Goal: Check status: Check status

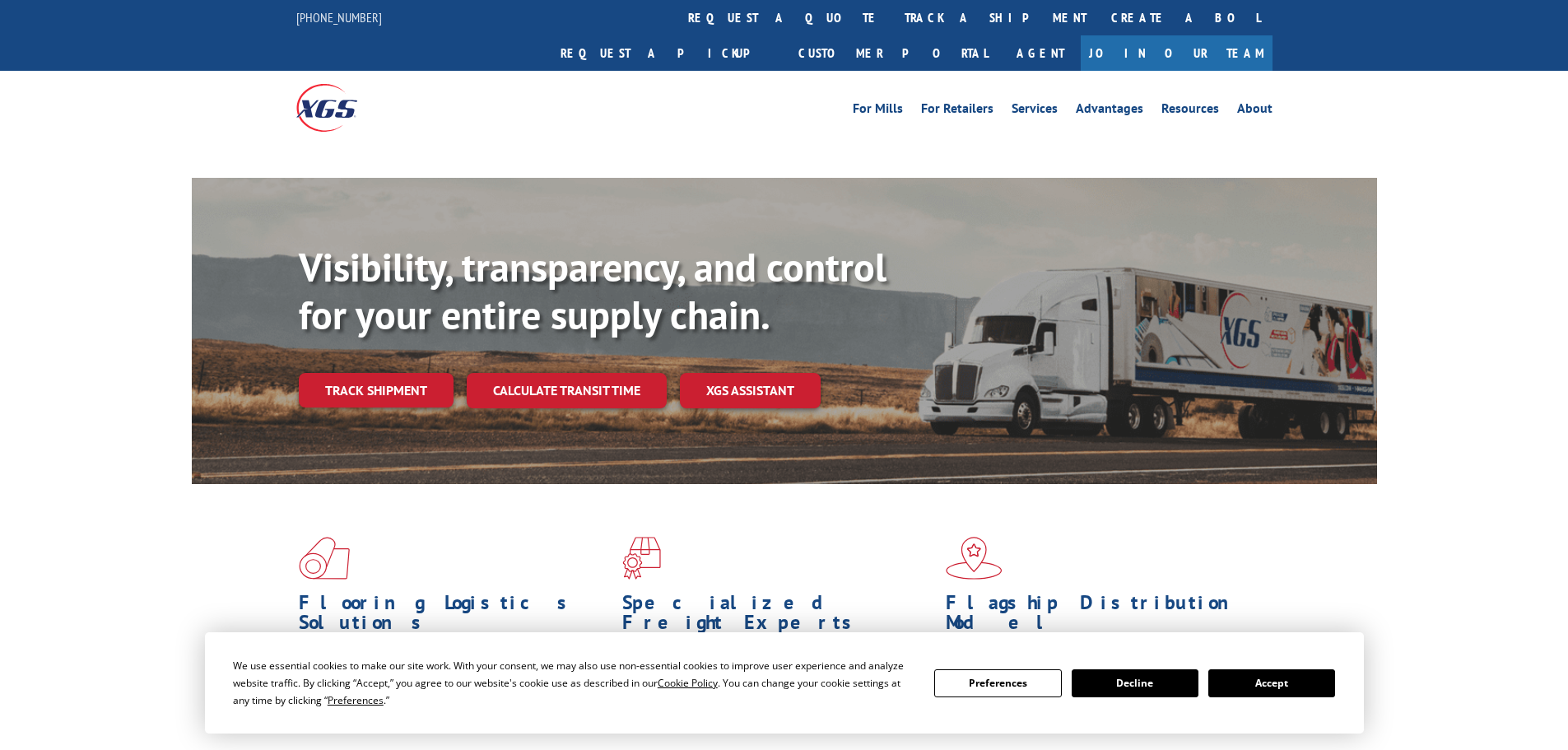
click at [892, 12] on link "track a shipment" at bounding box center [996, 18] width 207 height 36
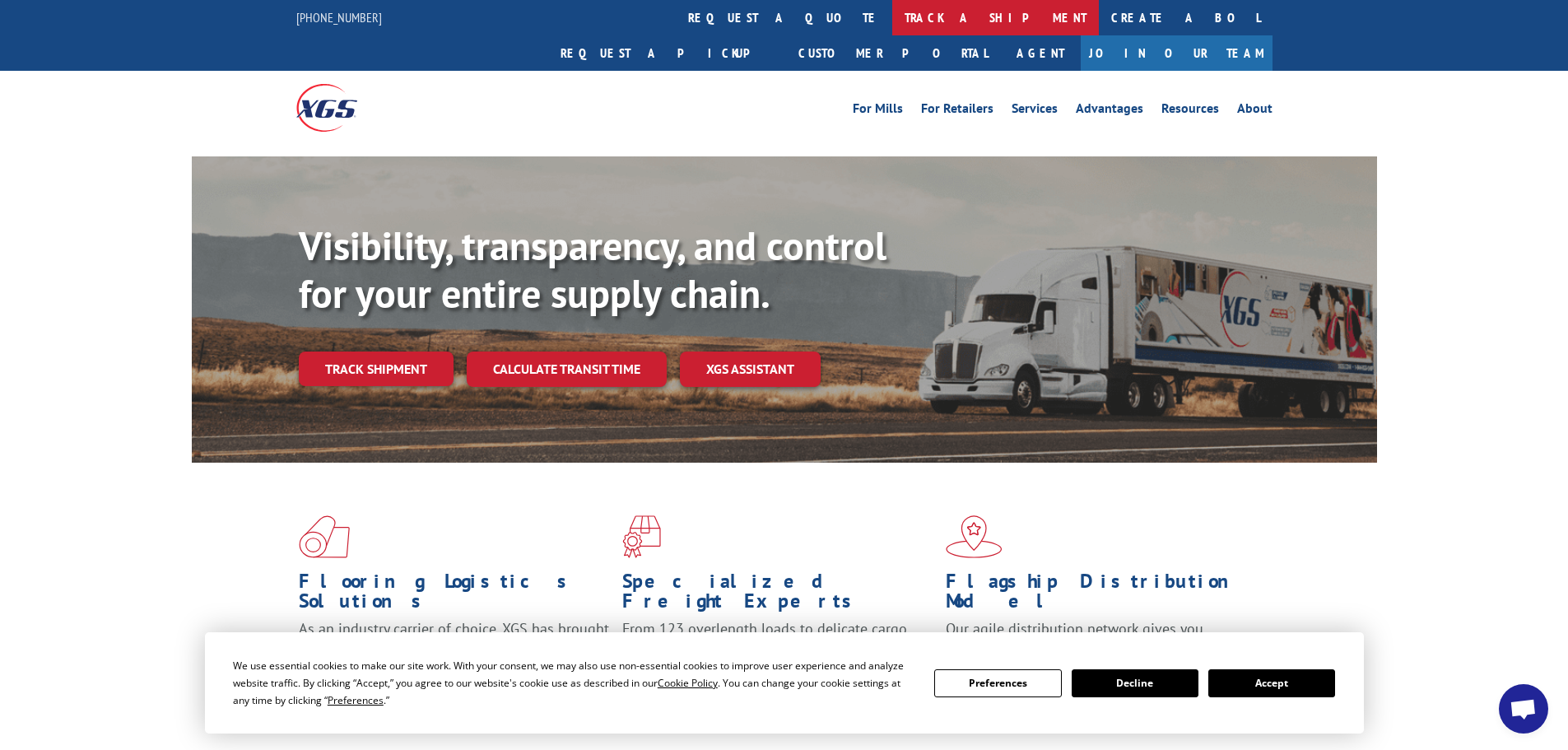
click at [892, 17] on link "track a shipment" at bounding box center [996, 18] width 207 height 36
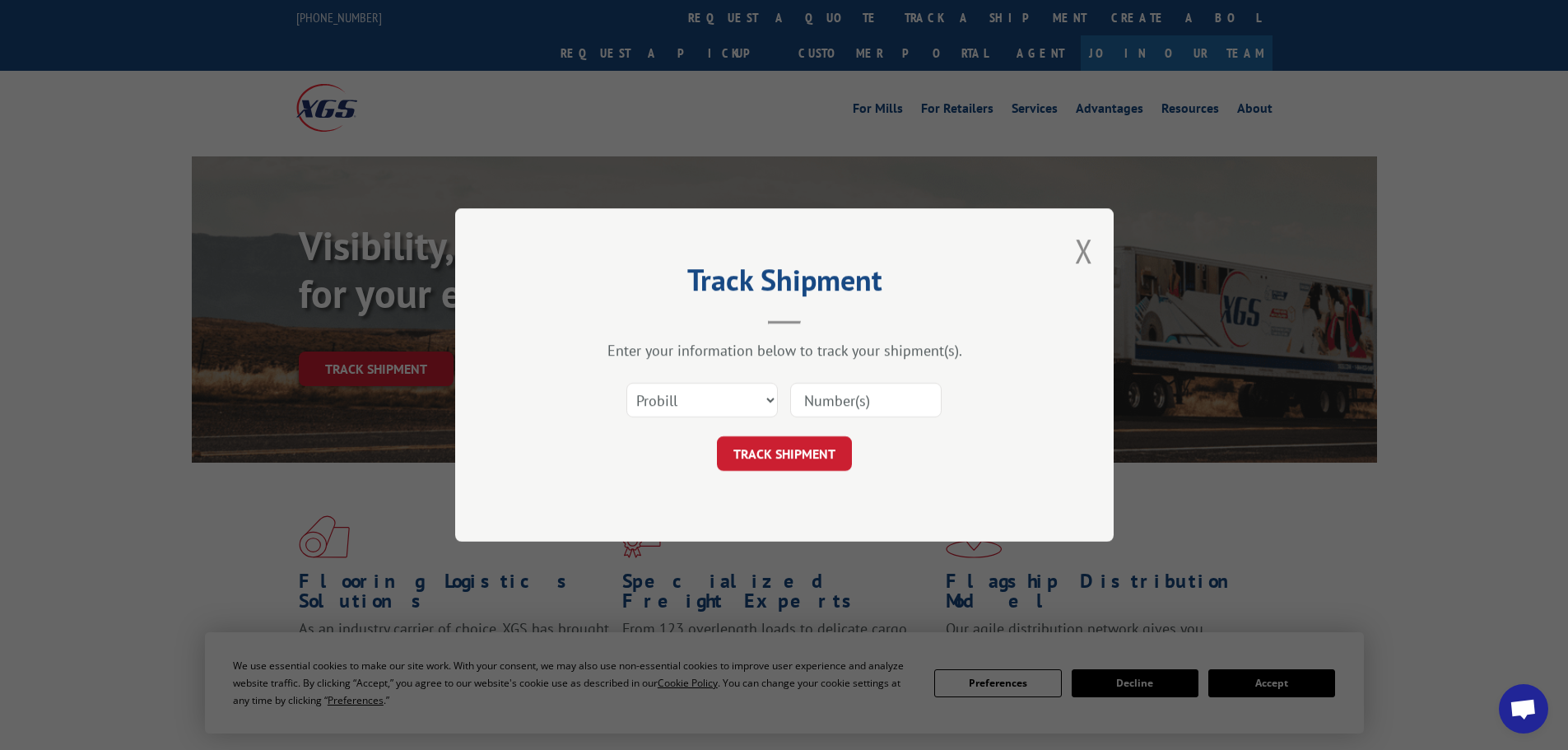
drag, startPoint x: 857, startPoint y: 385, endPoint x: 838, endPoint y: 402, distance: 25.5
click at [854, 385] on input at bounding box center [866, 400] width 151 height 35
paste input "6800717"
type input "6800717"
click at [794, 457] on button "TRACK SHIPMENT" at bounding box center [785, 454] width 135 height 35
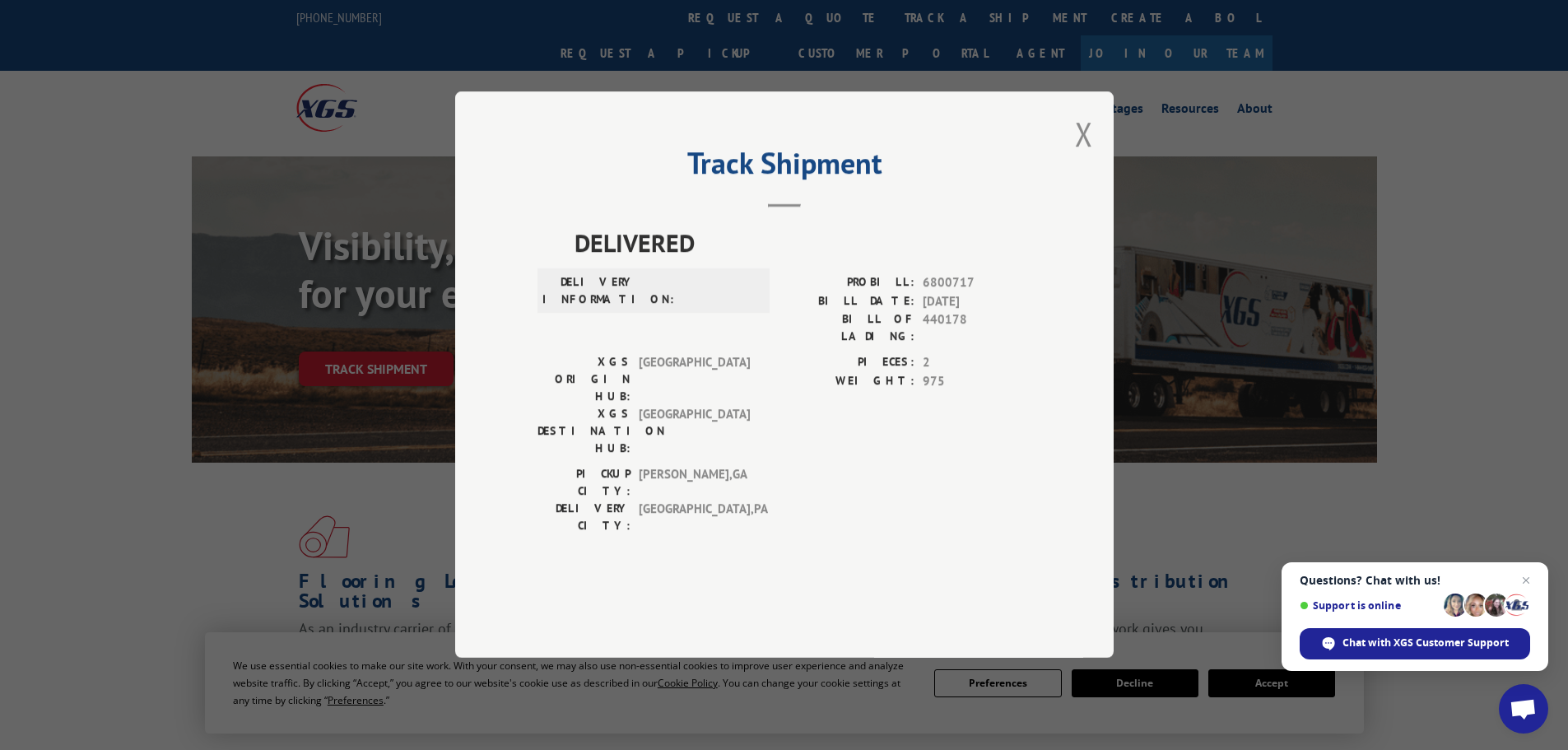
click at [999, 311] on span "[DATE]" at bounding box center [977, 301] width 108 height 19
click at [1086, 155] on button "Close modal" at bounding box center [1084, 134] width 18 height 44
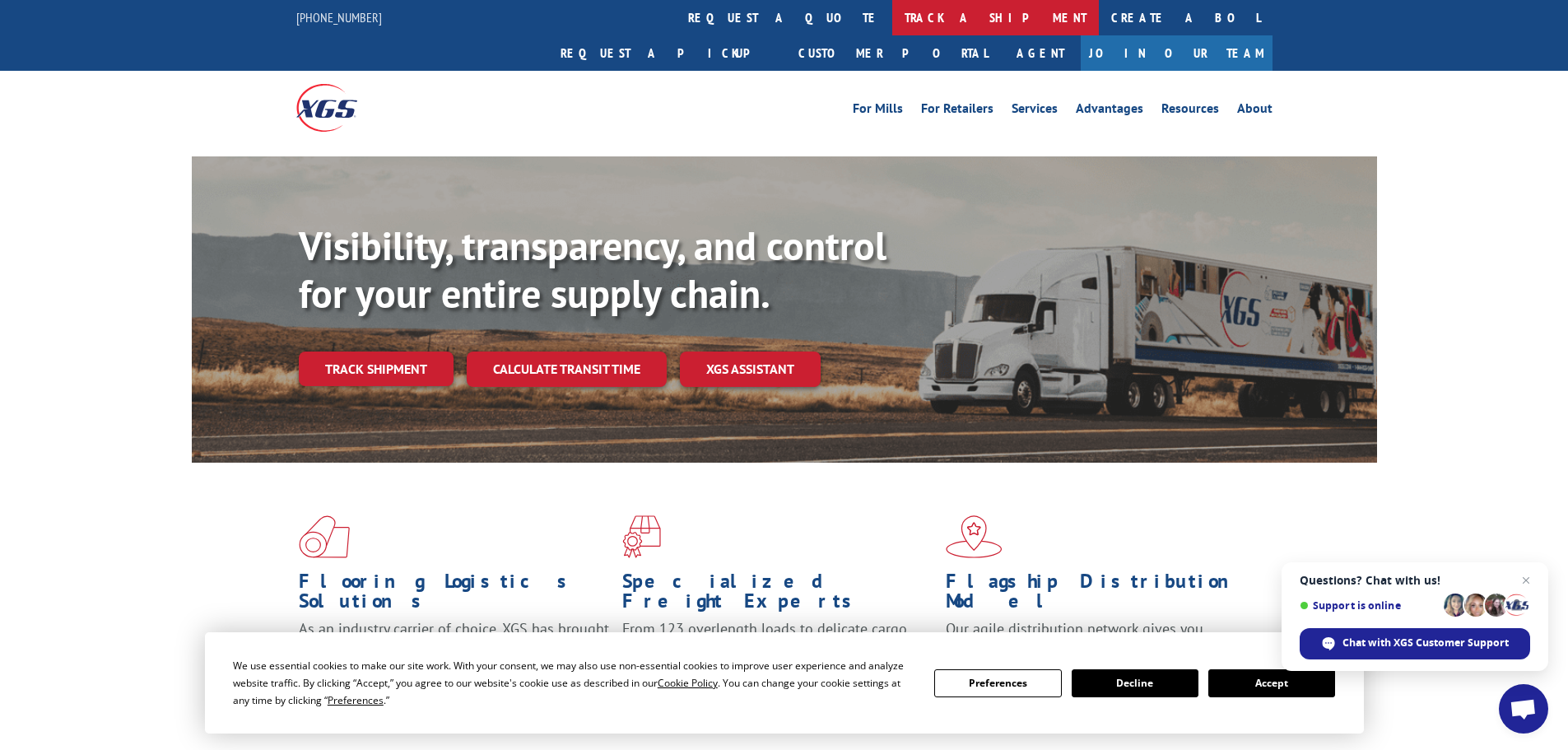
click at [892, 6] on link "track a shipment" at bounding box center [996, 18] width 207 height 36
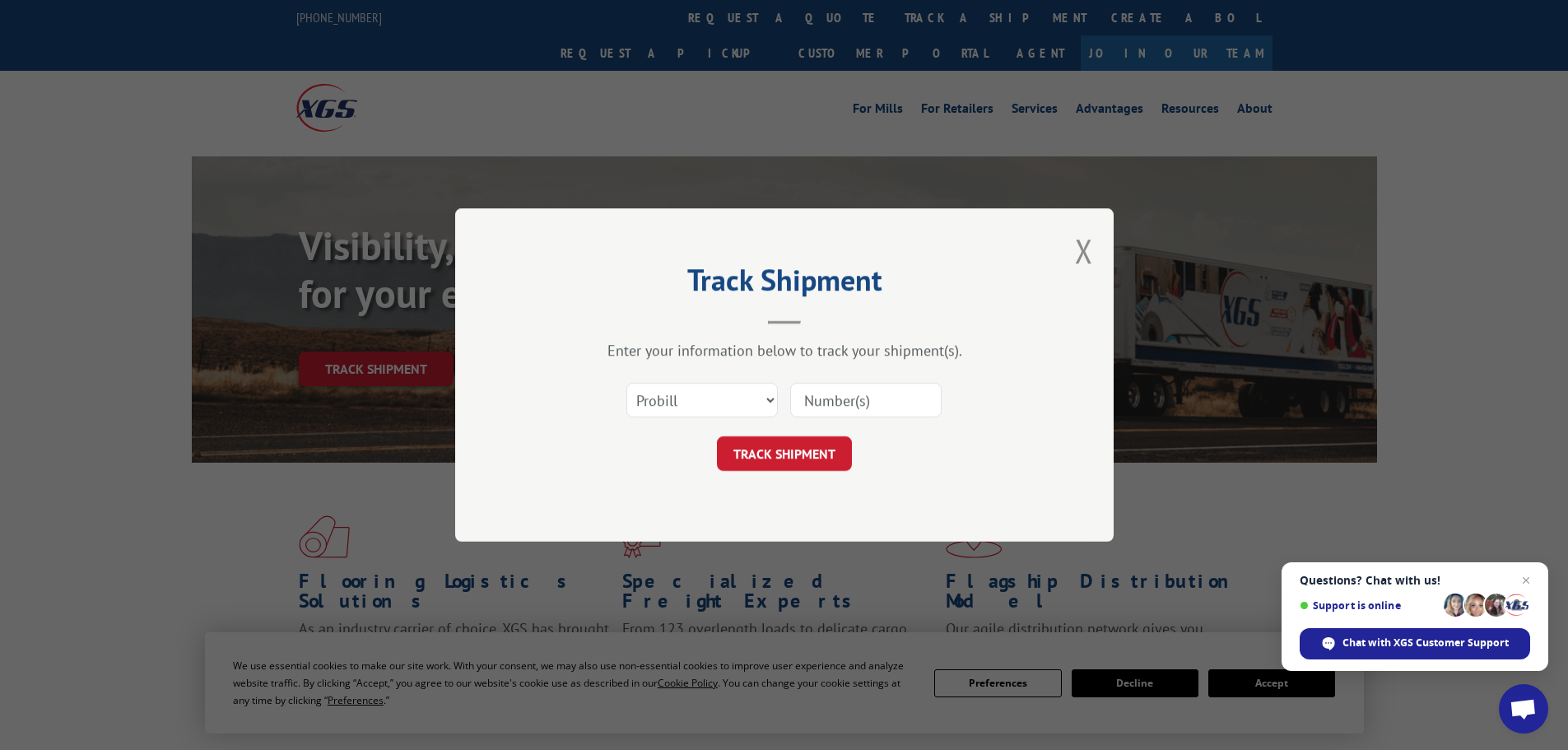
click at [852, 394] on input at bounding box center [866, 400] width 151 height 35
paste input "72829"
type input "72829"
click at [798, 466] on button "TRACK SHIPMENT" at bounding box center [785, 454] width 135 height 35
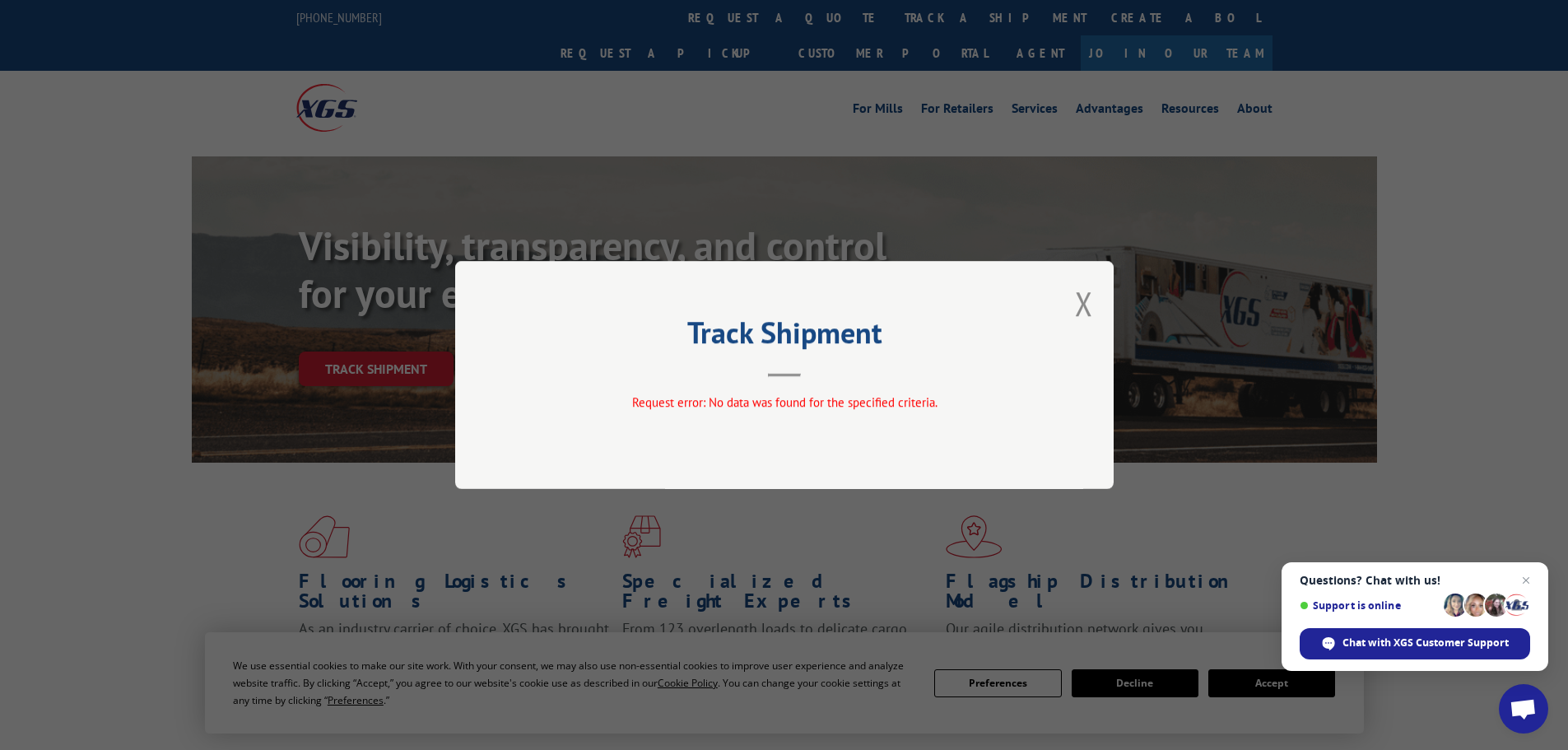
click at [1074, 281] on div "Track Shipment Request error: No data was found for the specified criteria." at bounding box center [785, 374] width 659 height 228
click at [1081, 298] on button "Close modal" at bounding box center [1084, 303] width 18 height 44
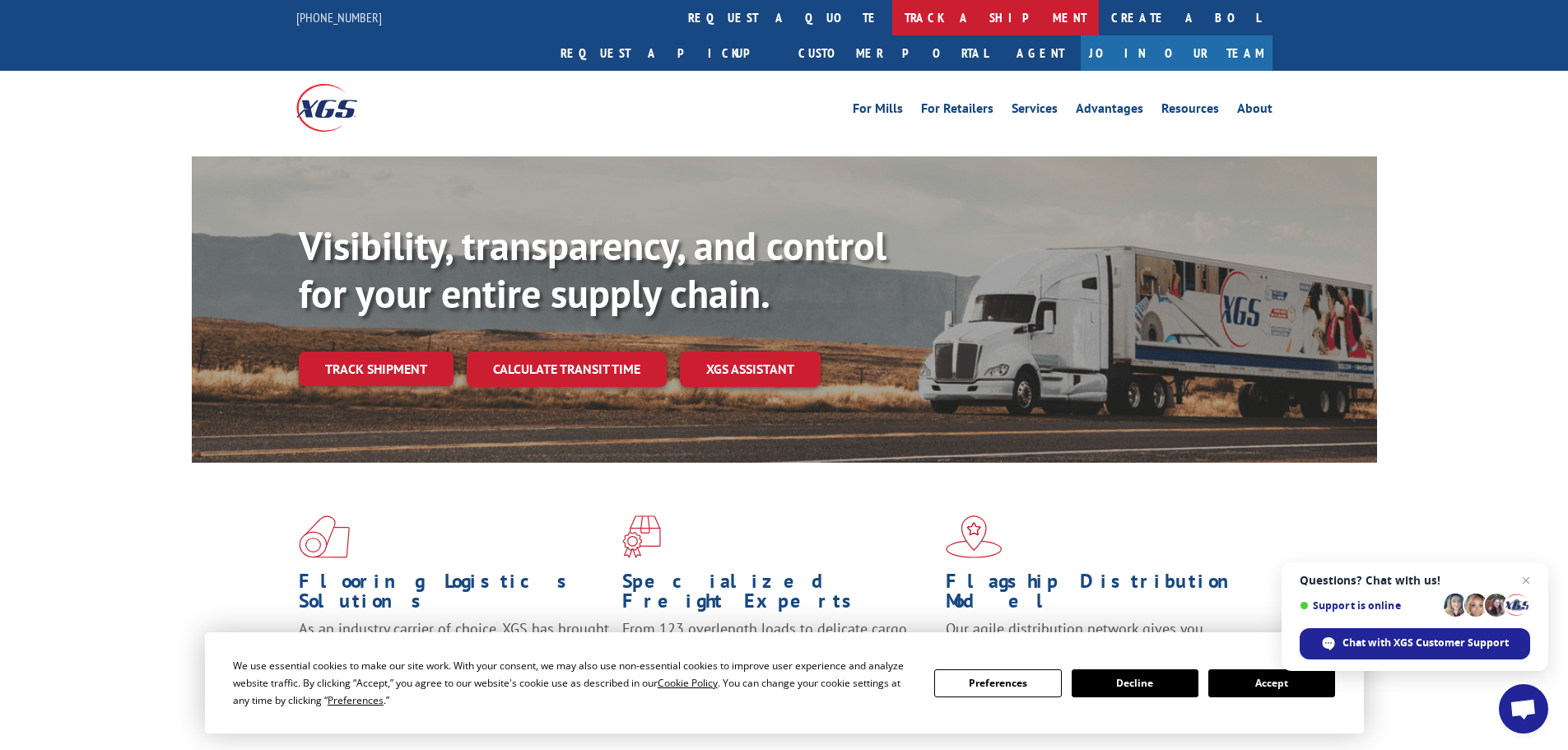
click at [892, 14] on link "track a shipment" at bounding box center [996, 18] width 207 height 36
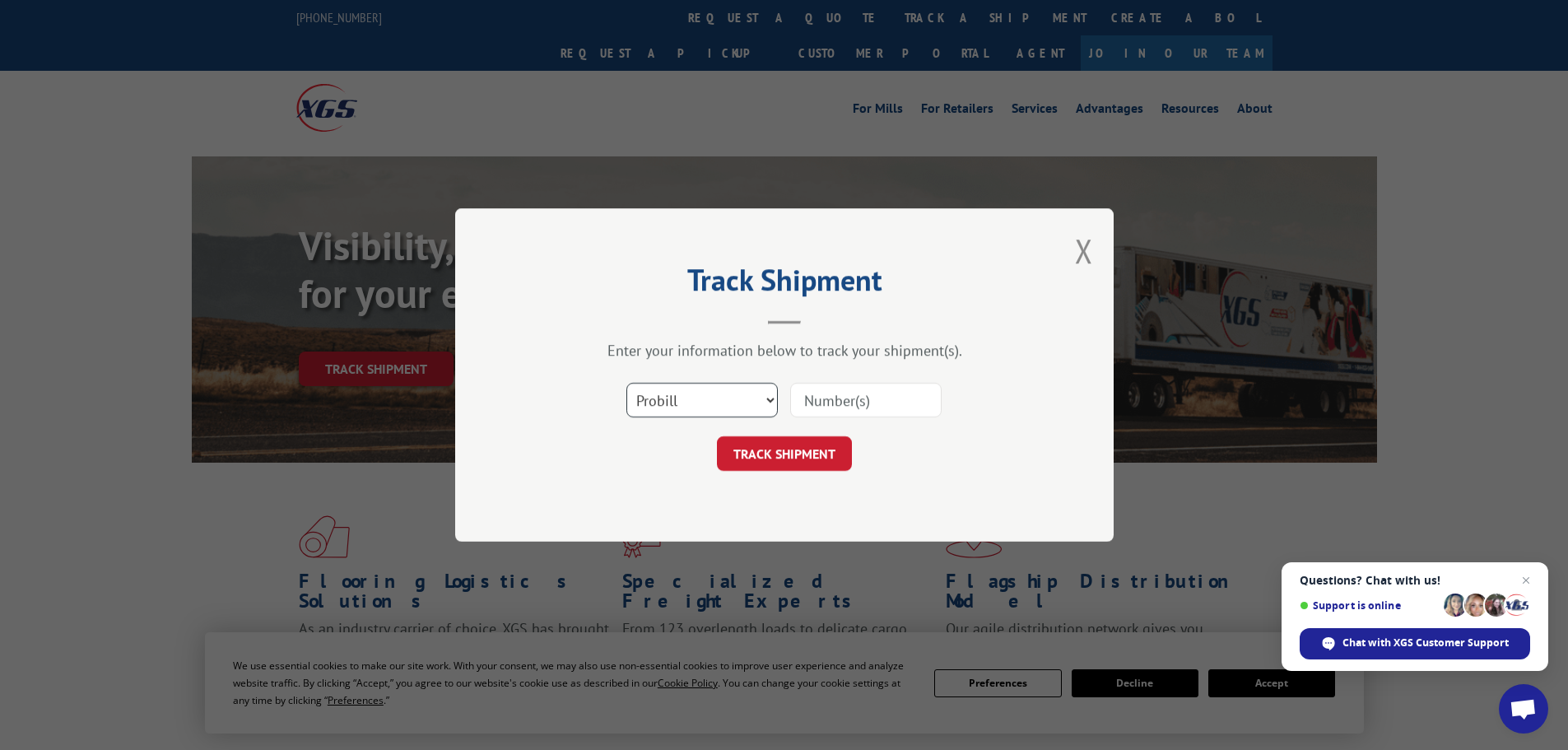
click at [696, 403] on select "Select category... Probill BOL PO" at bounding box center [702, 400] width 151 height 35
select select "bol"
click at [627, 383] on select "Select category... Probill BOL PO" at bounding box center [702, 400] width 151 height 35
drag, startPoint x: 906, startPoint y: 370, endPoint x: 897, endPoint y: 382, distance: 15.0
click at [906, 373] on div "Enter your information below to track your shipment(s). Select category... Prob…" at bounding box center [784, 406] width 494 height 130
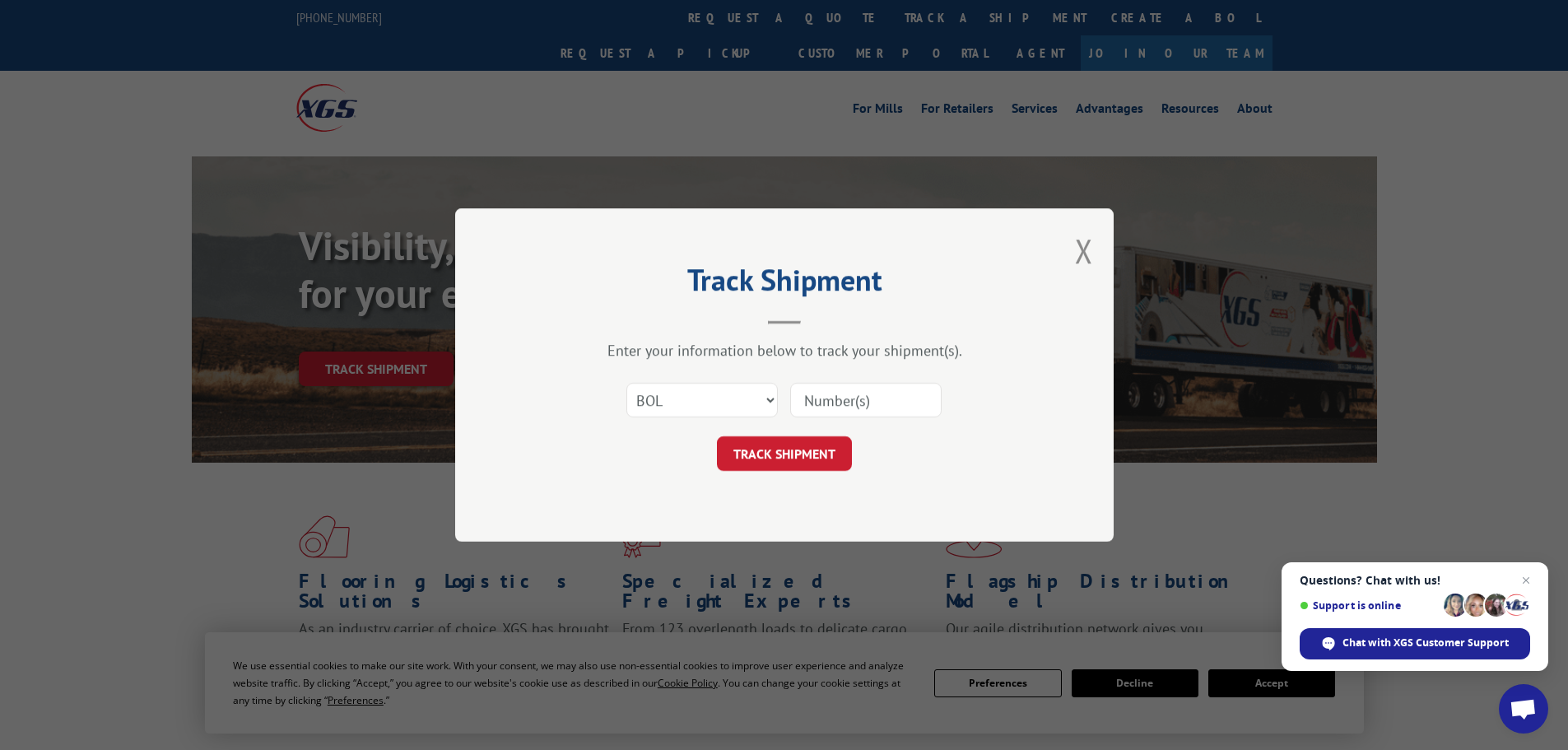
click at [881, 393] on input at bounding box center [866, 400] width 151 height 35
type input "6800717"
click at [717, 437] on button "TRACK SHIPMENT" at bounding box center [785, 454] width 135 height 35
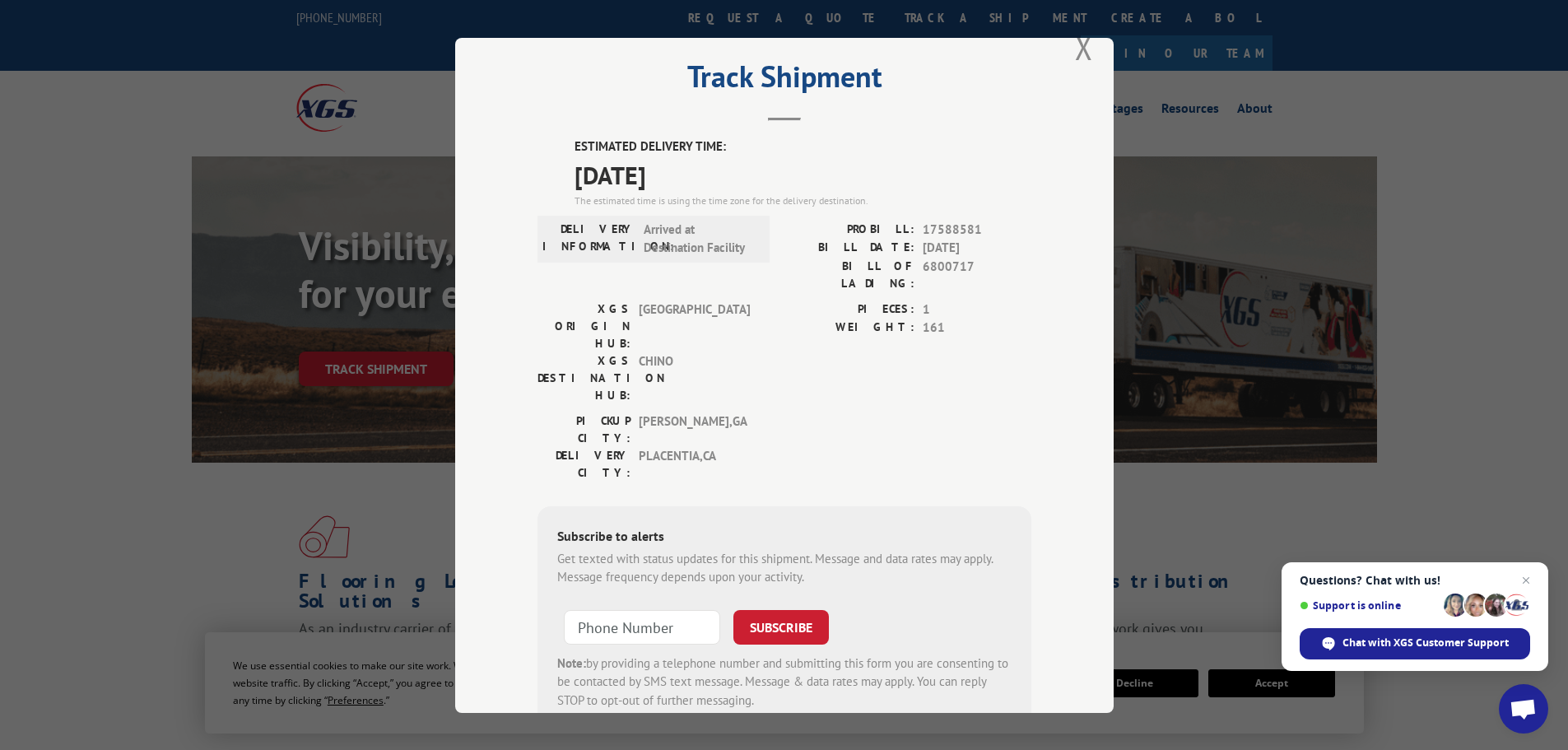
scroll to position [66, 0]
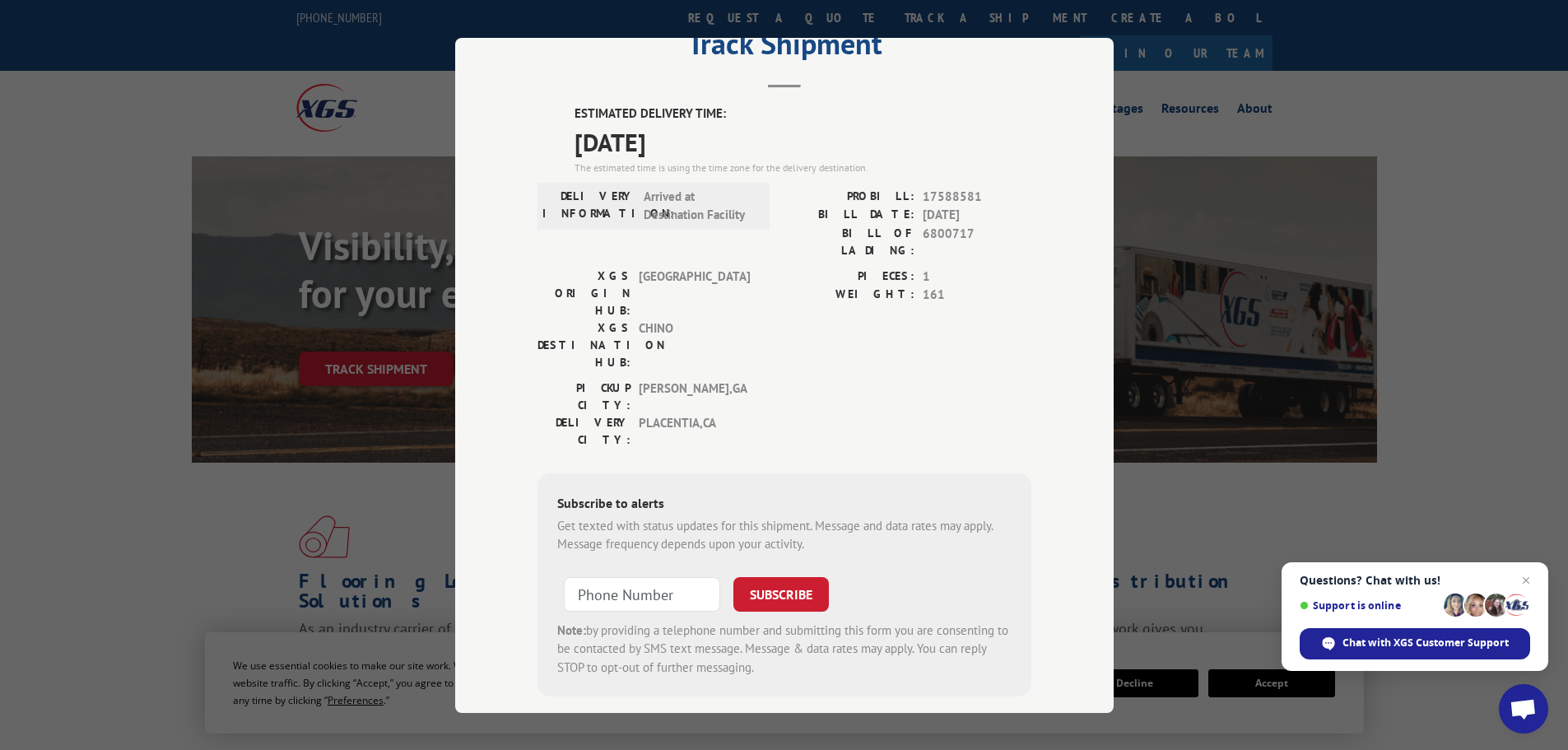
drag, startPoint x: 176, startPoint y: 231, endPoint x: 219, endPoint y: 2, distance: 233.0
click at [176, 229] on div "Track Shipment ESTIMATED DELIVERY TIME: [DATE] The estimated time is using the …" at bounding box center [784, 375] width 1568 height 750
